Goal: Check status: Check status

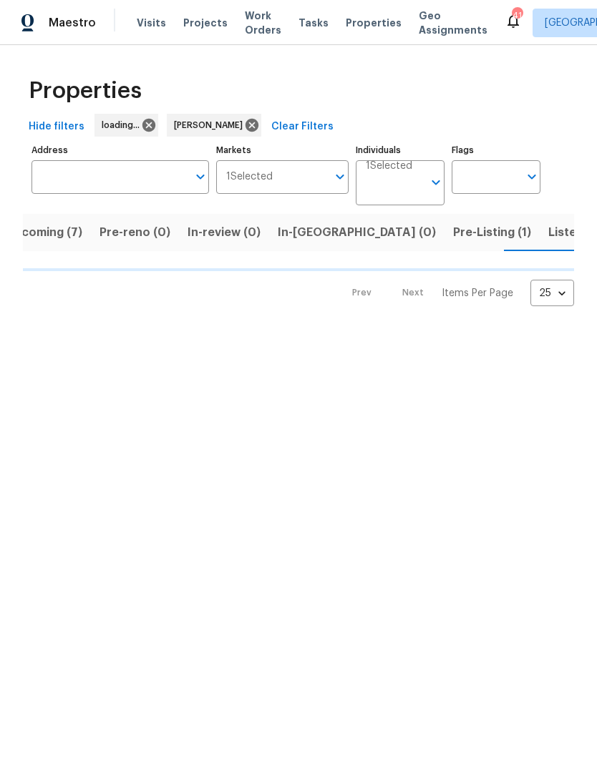
scroll to position [0, 26]
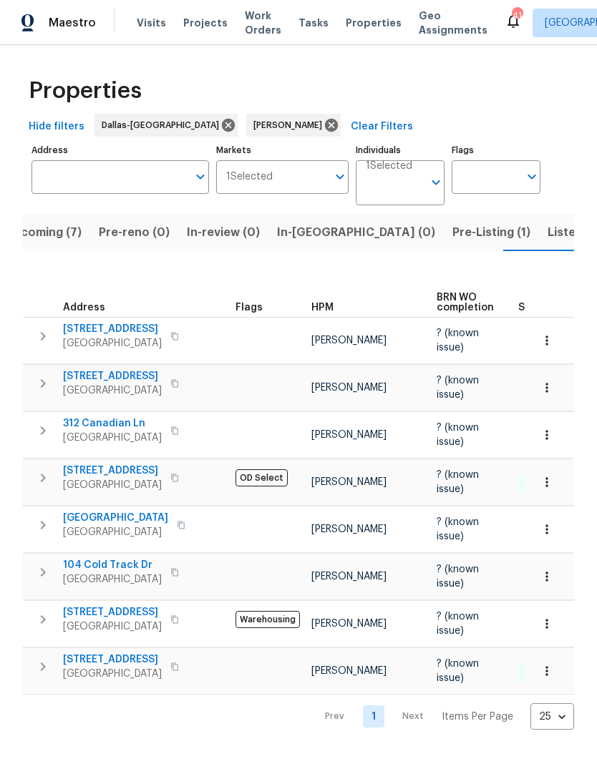
click at [54, 233] on span "Upcoming (7)" at bounding box center [43, 233] width 77 height 20
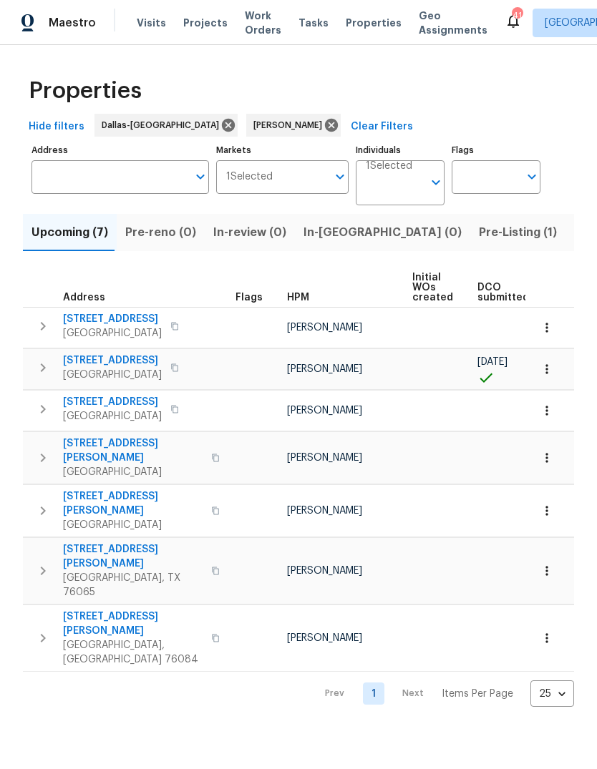
click at [173, 323] on icon "button" at bounding box center [174, 326] width 9 height 9
click at [166, 329] on button "button" at bounding box center [174, 326] width 17 height 20
click at [171, 365] on icon "button" at bounding box center [174, 368] width 7 height 8
click at [170, 368] on icon "button" at bounding box center [174, 368] width 9 height 9
click at [175, 413] on button "button" at bounding box center [174, 409] width 17 height 20
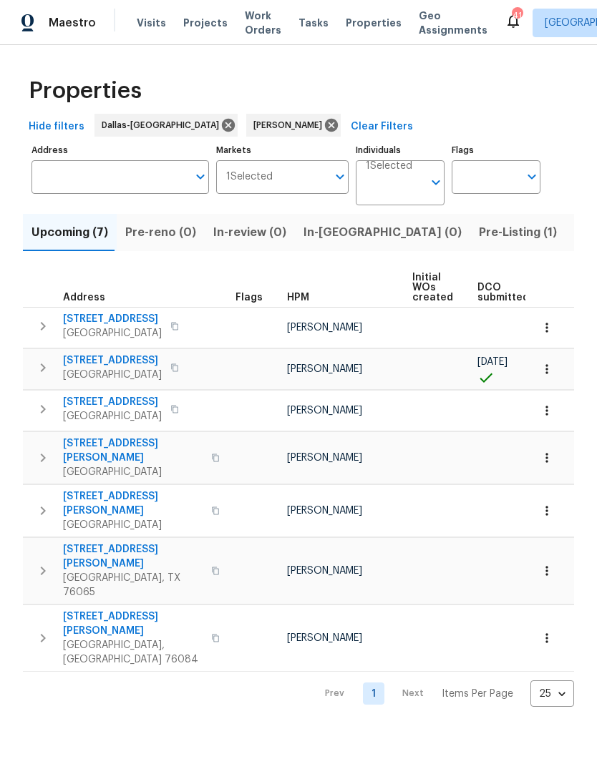
click at [176, 409] on button "button" at bounding box center [174, 409] width 17 height 20
click at [211, 454] on icon "button" at bounding box center [215, 458] width 9 height 9
click at [212, 507] on icon "button" at bounding box center [215, 511] width 7 height 8
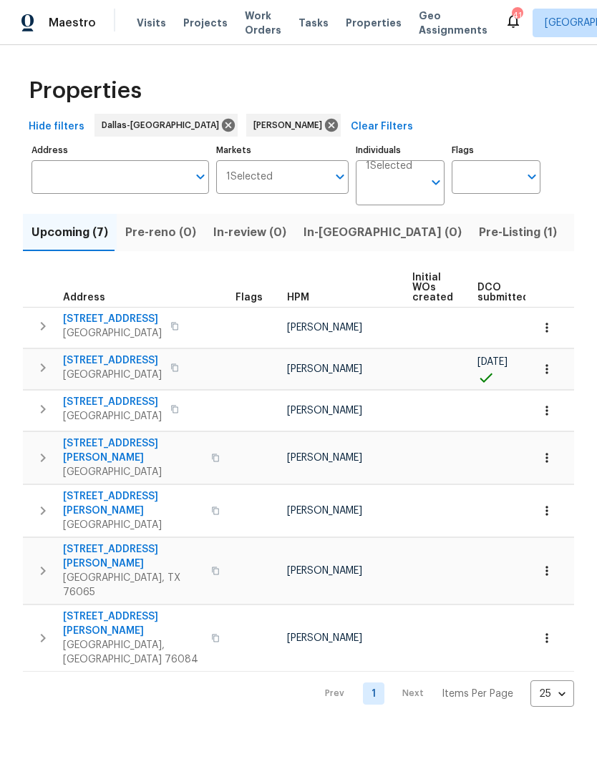
click at [207, 547] on button "button" at bounding box center [215, 571] width 17 height 49
click at [211, 567] on icon "button" at bounding box center [215, 571] width 9 height 9
click at [211, 634] on icon "button" at bounding box center [215, 638] width 9 height 9
